Goal: Information Seeking & Learning: Find specific fact

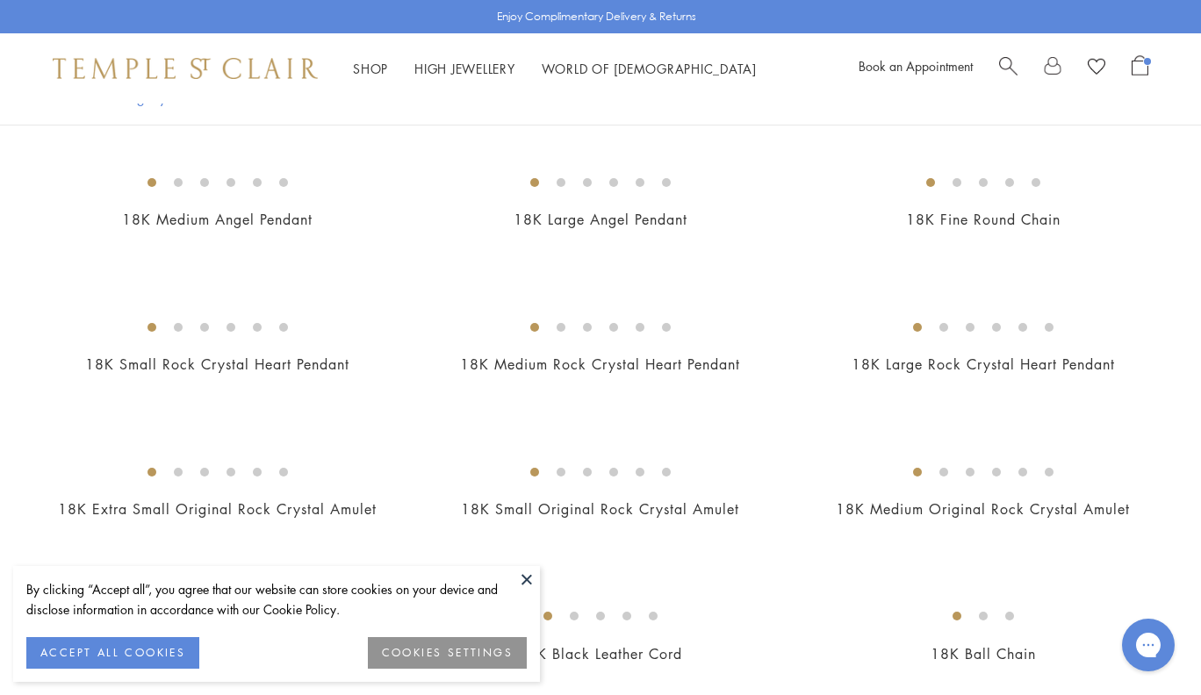
click at [1009, 64] on span "Search" at bounding box center [1008, 64] width 18 height 18
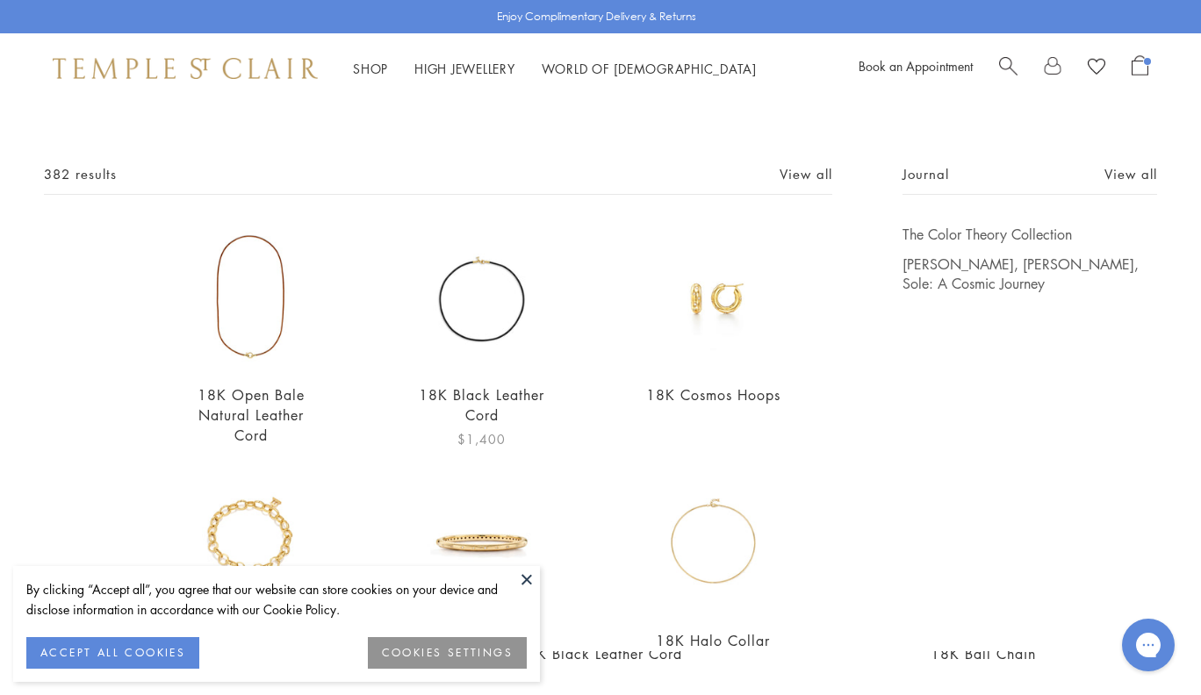
scroll to position [70, 0]
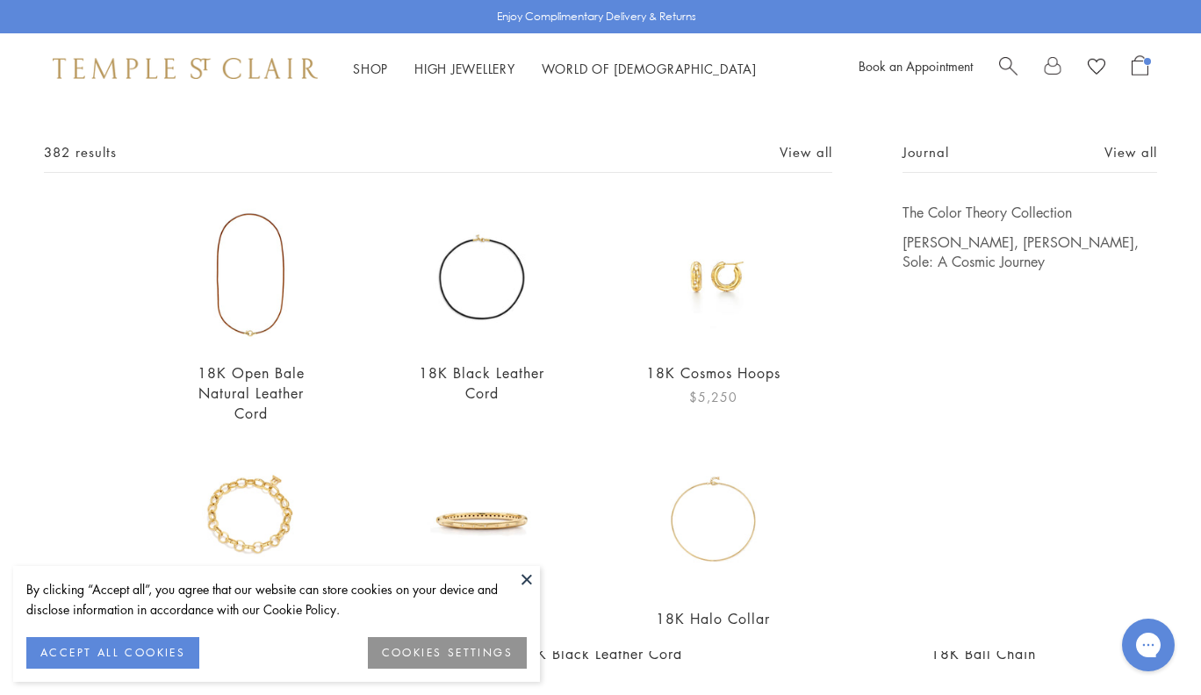
type input "***"
click at [681, 278] on img at bounding box center [713, 274] width 143 height 143
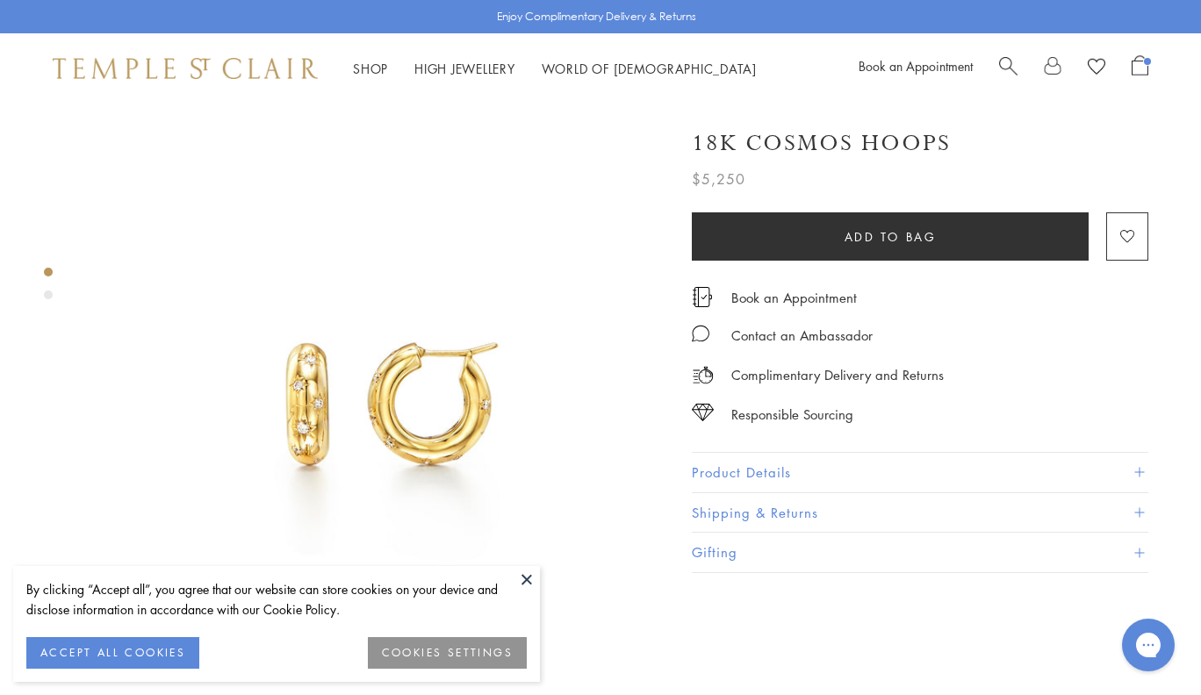
click at [742, 472] on button "Product Details" at bounding box center [920, 472] width 456 height 39
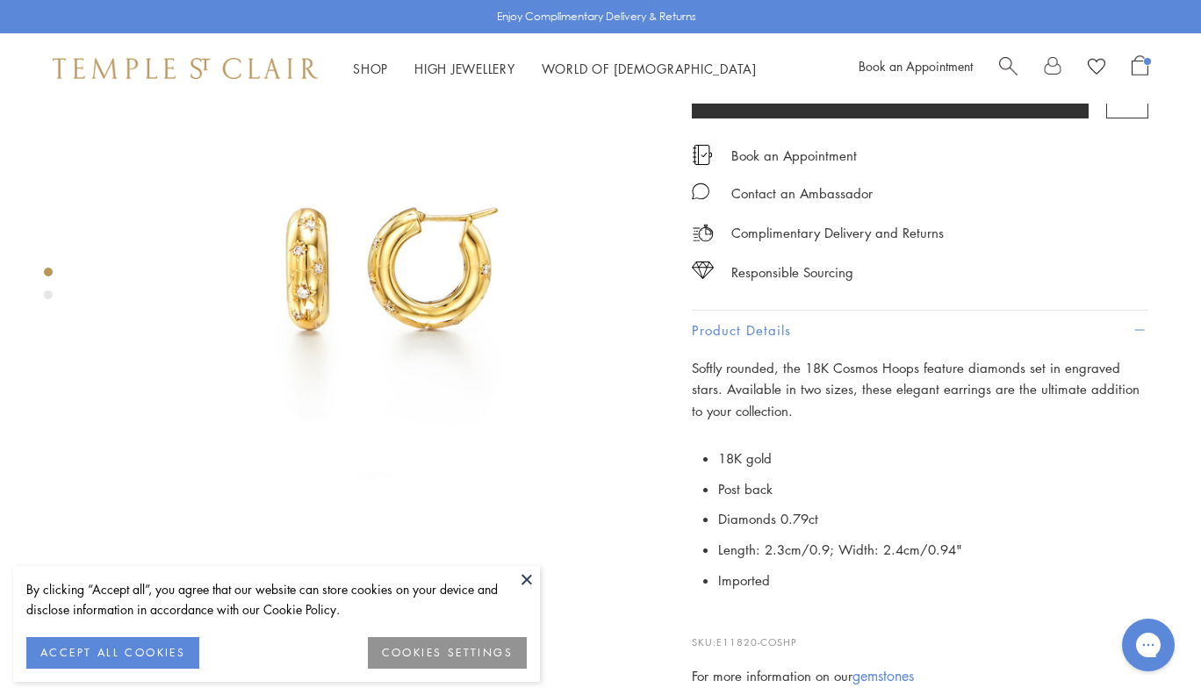
scroll to position [235, 0]
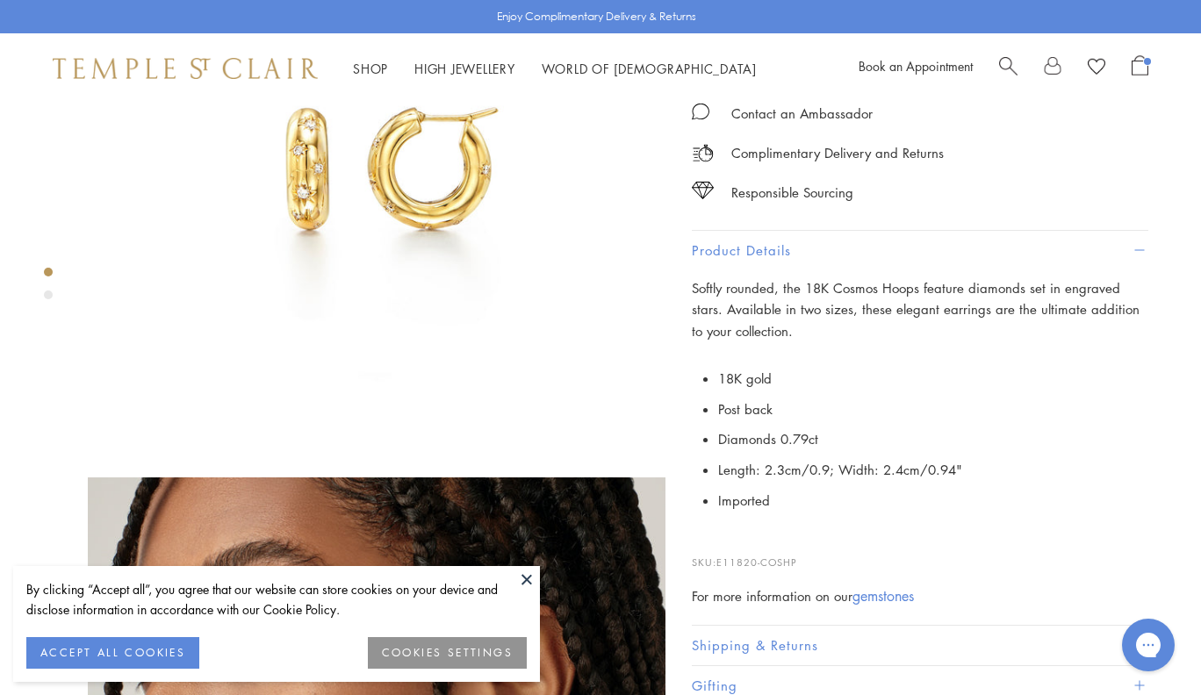
drag, startPoint x: 814, startPoint y: 552, endPoint x: 721, endPoint y: 552, distance: 93.0
click at [721, 552] on p "SKU: E11820-COSHP" at bounding box center [920, 553] width 456 height 33
copy p "E11820-COSHP"
click at [1008, 71] on span "Search" at bounding box center [1008, 64] width 18 height 18
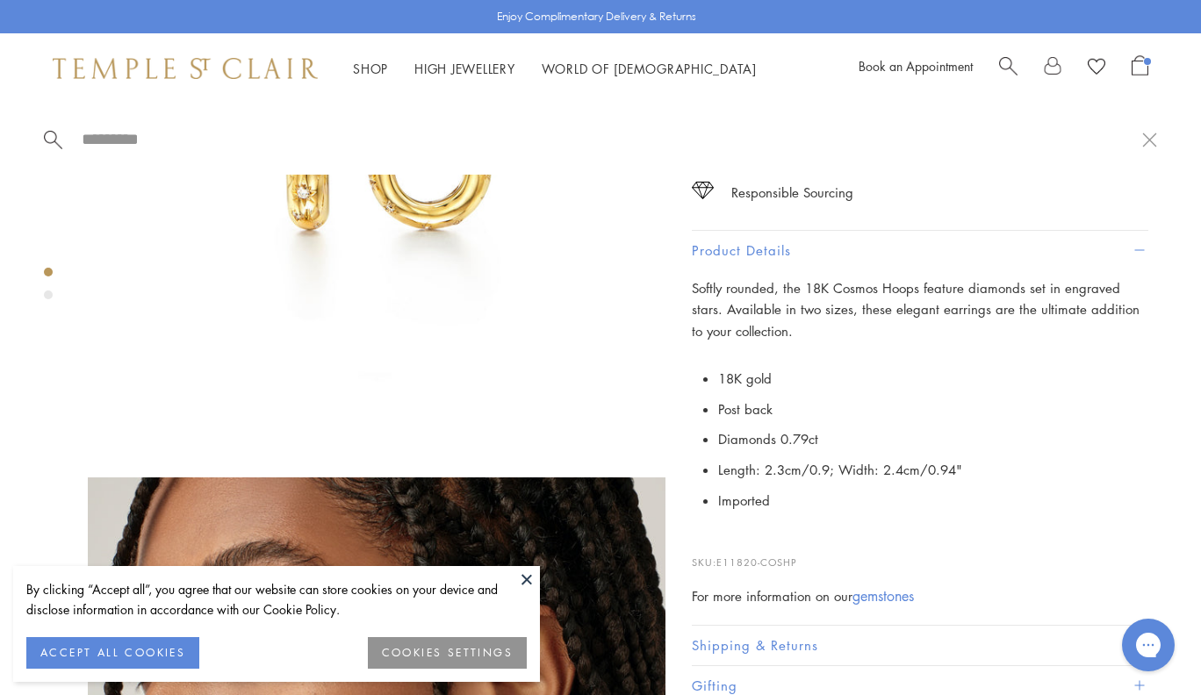
click at [772, 585] on div "For more information on our gemstones" at bounding box center [920, 596] width 456 height 22
click at [522, 577] on button at bounding box center [526, 579] width 26 height 26
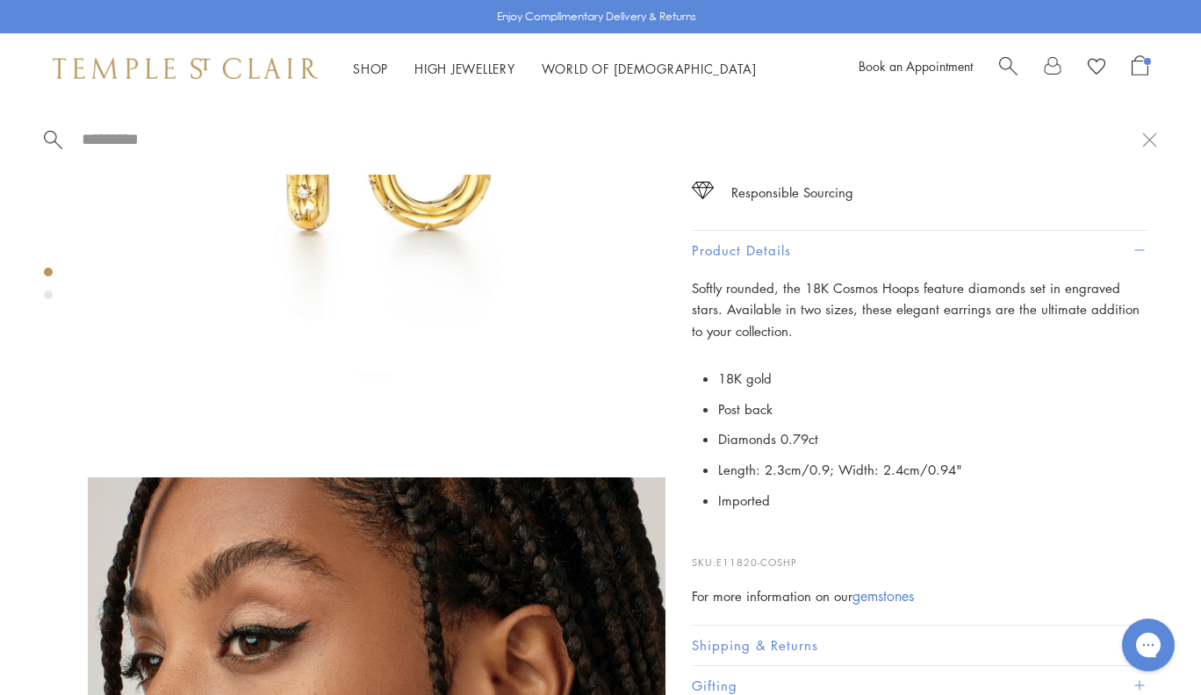
click at [871, 485] on li "Imported" at bounding box center [933, 500] width 430 height 31
click at [1146, 134] on button at bounding box center [1149, 139] width 15 height 17
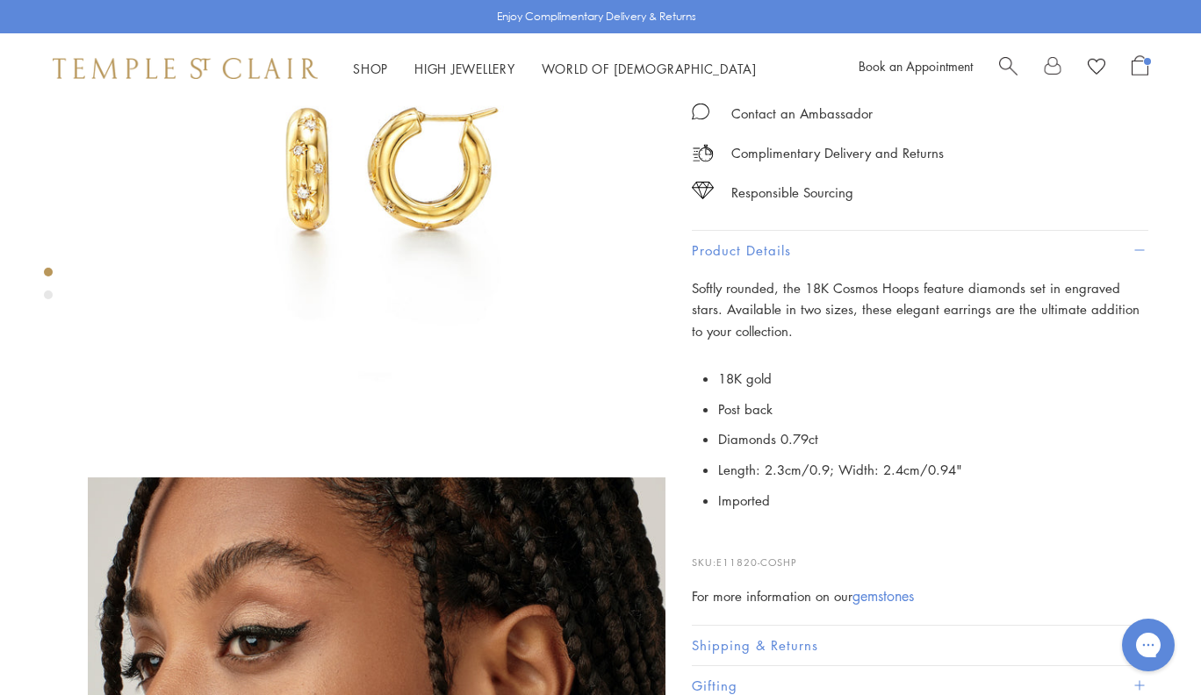
scroll to position [571, 0]
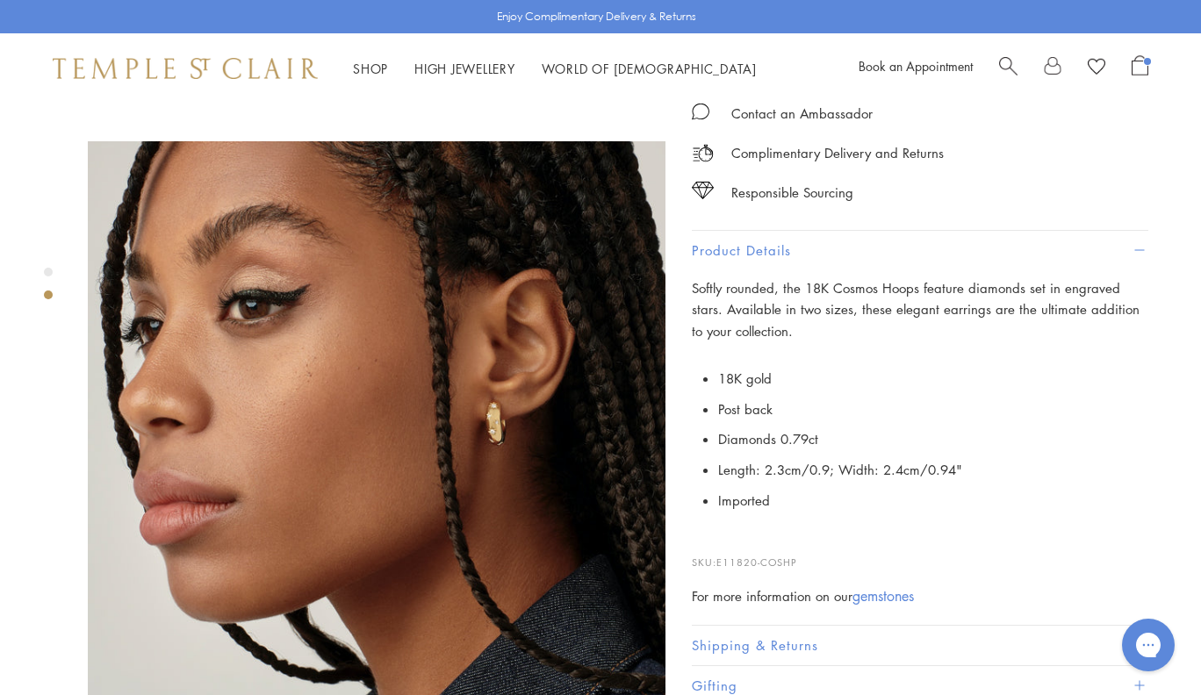
click at [1008, 69] on span "Search" at bounding box center [1008, 64] width 18 height 18
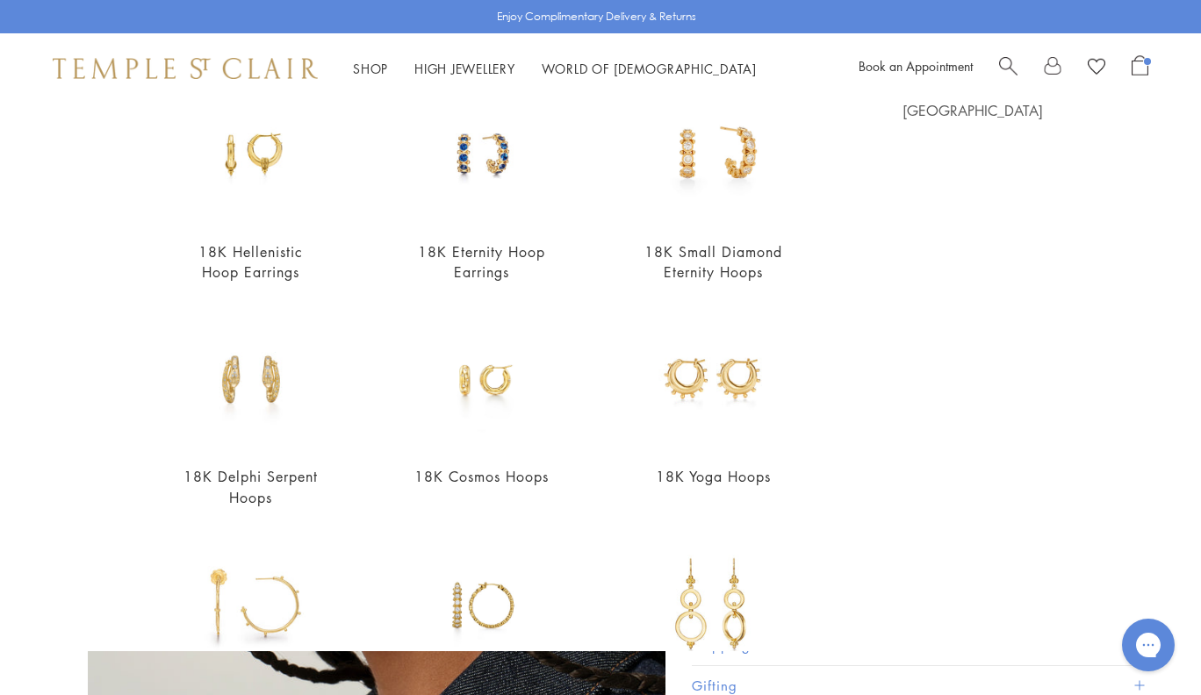
scroll to position [106, 0]
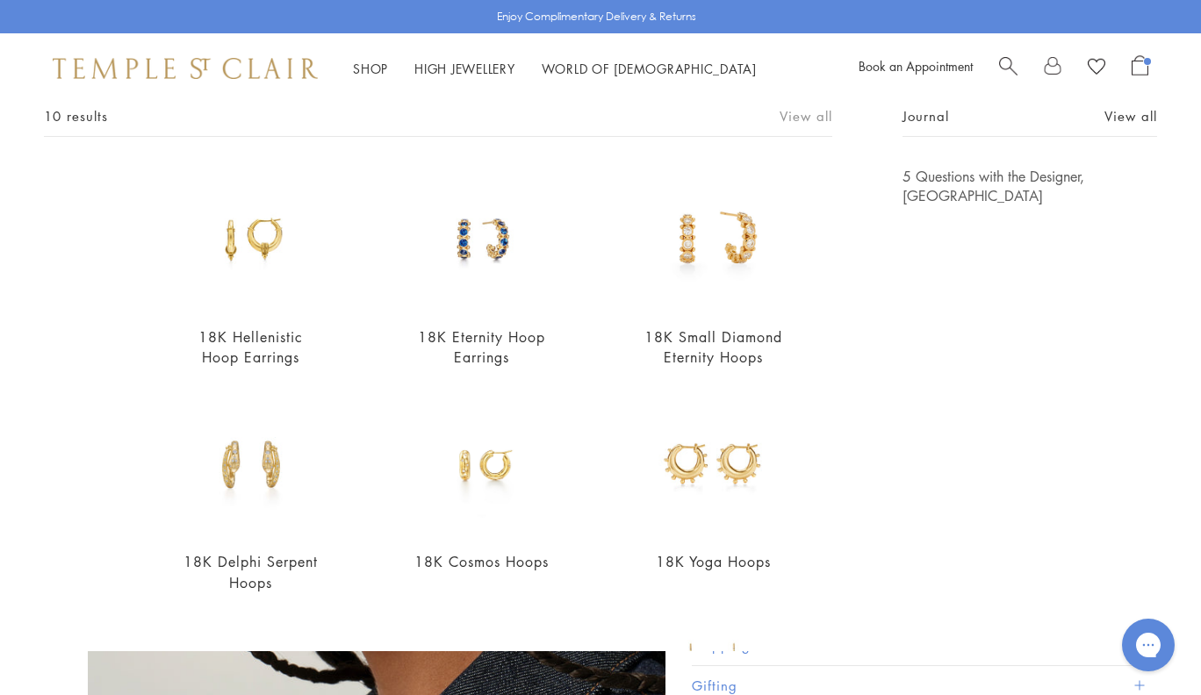
type input "****"
click at [807, 110] on link "View all" at bounding box center [805, 115] width 53 height 19
